Goal: Go to known website: Access a specific website the user already knows

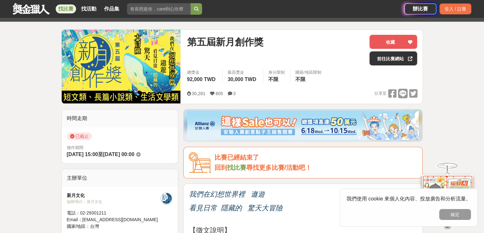
scroll to position [96, 0]
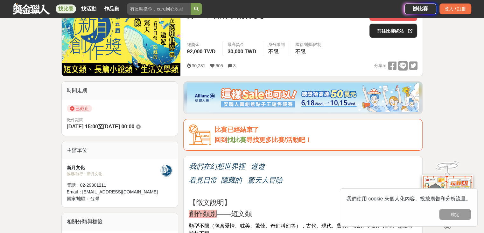
click at [409, 35] on div at bounding box center [410, 30] width 6 height 13
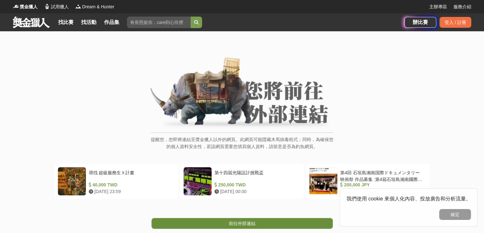
click at [252, 222] on span "前往外部連結" at bounding box center [242, 222] width 27 height 5
